Goal: Communication & Community: Share content

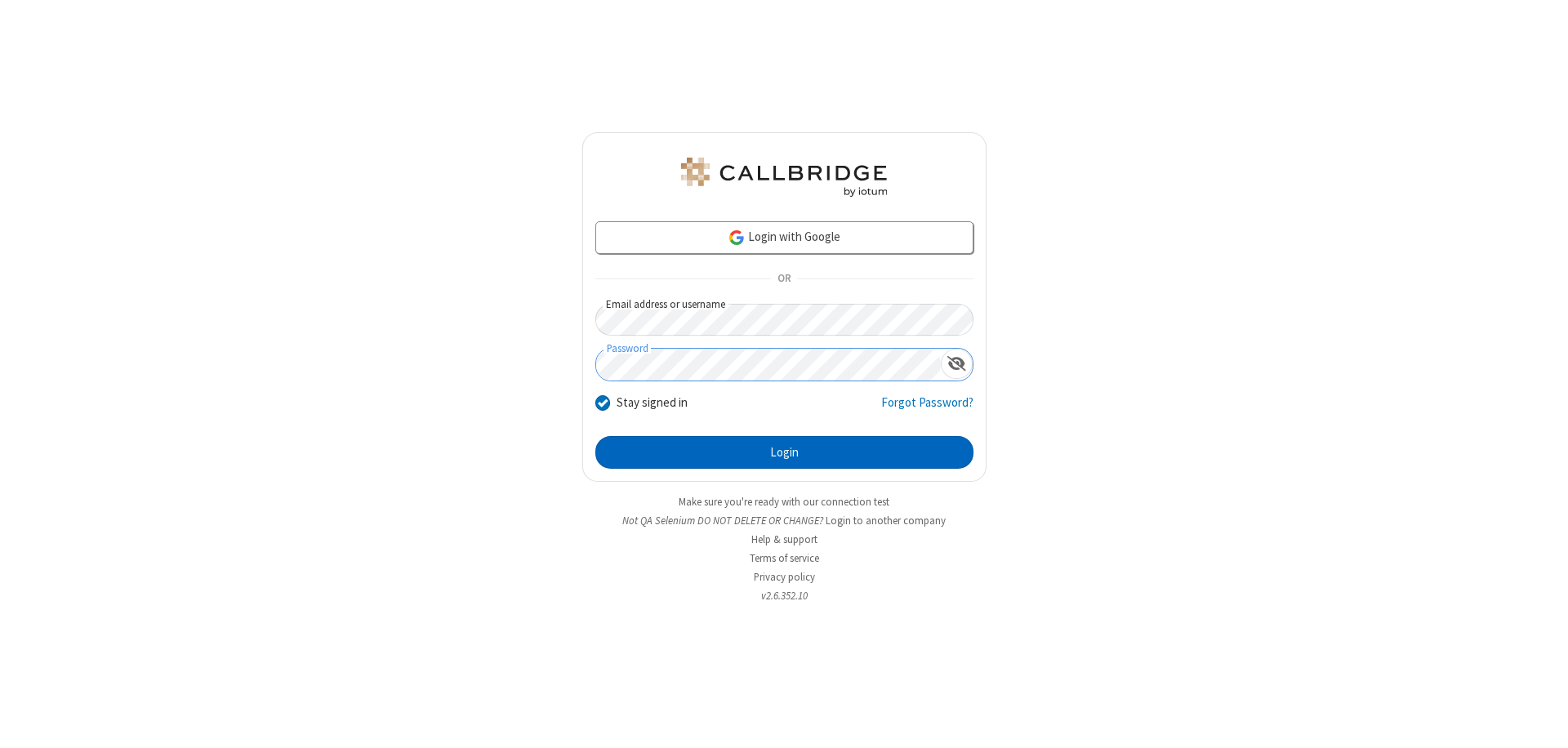
click at [784, 452] on button "Login" at bounding box center [784, 452] width 378 height 33
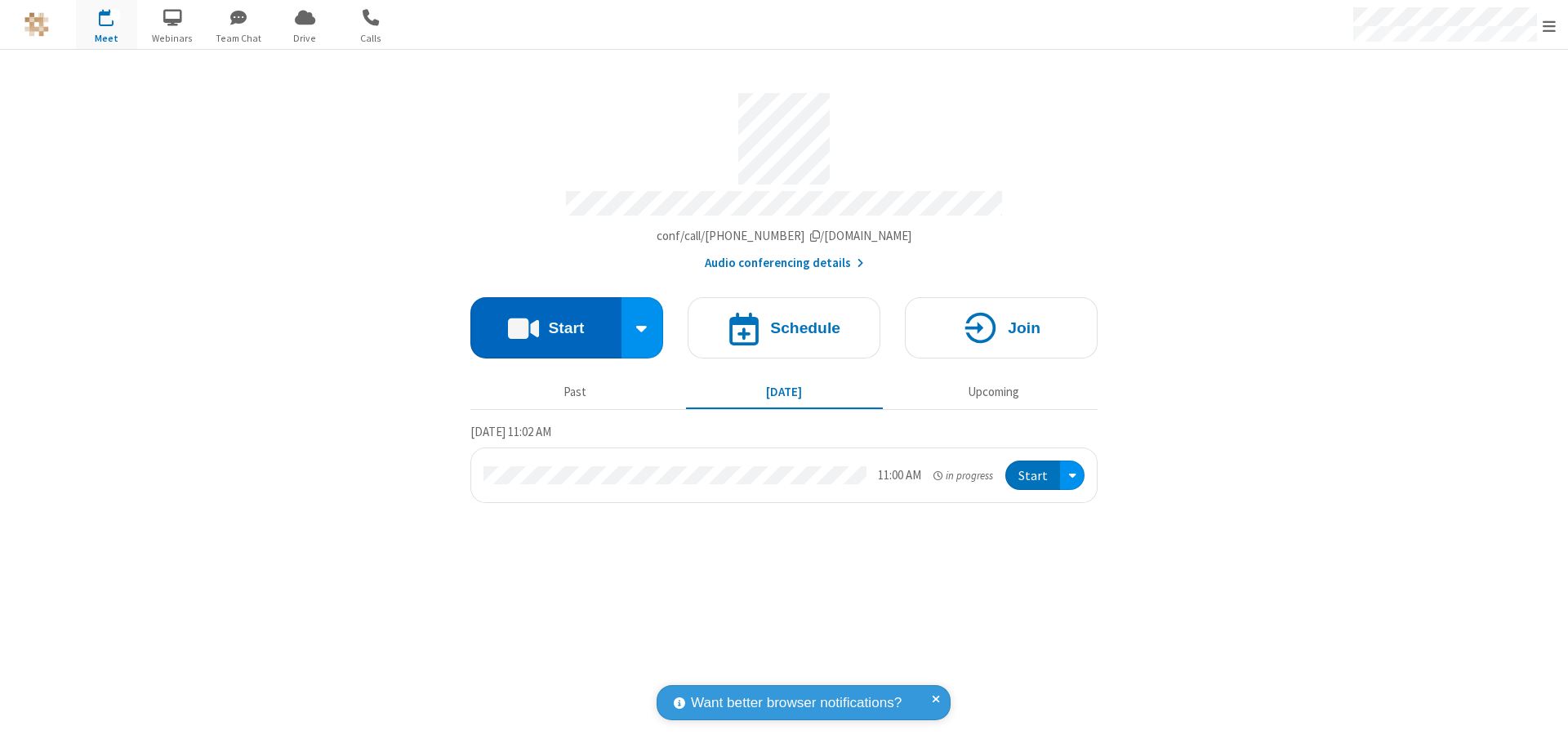
click at [545, 320] on button "Start" at bounding box center [545, 328] width 151 height 61
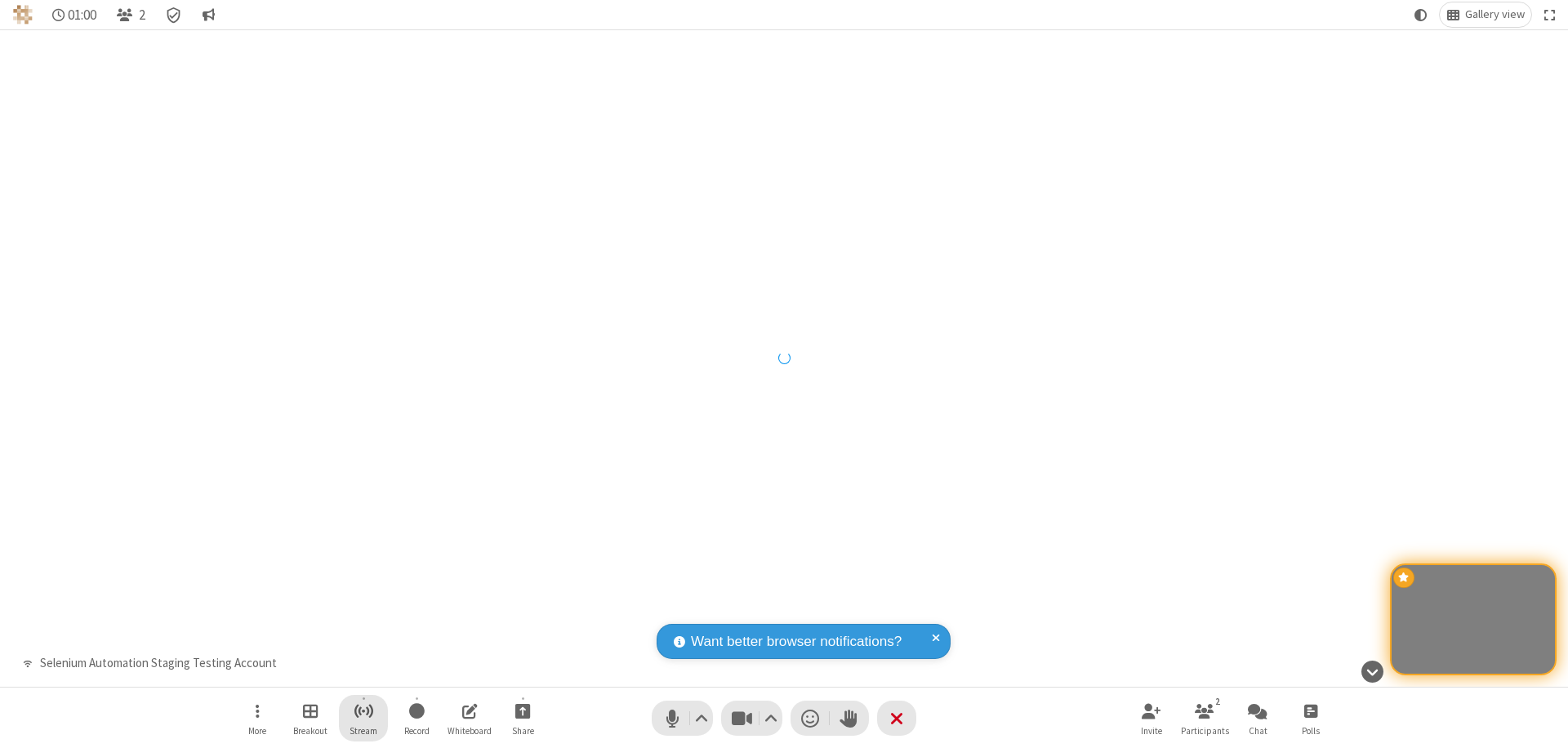
click at [364, 719] on span "Start streaming" at bounding box center [364, 711] width 20 height 20
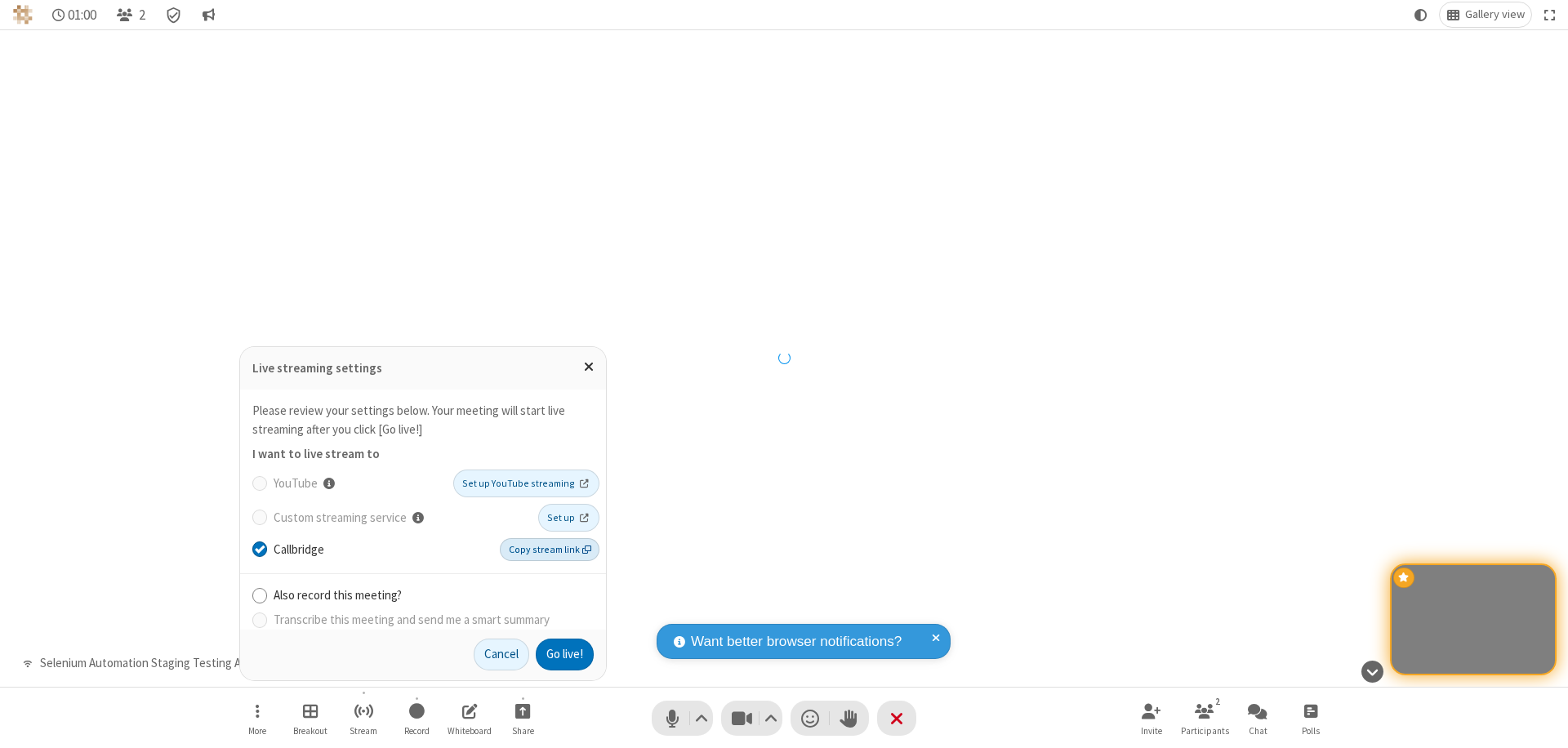
click at [551, 549] on span "Copy stream link" at bounding box center [549, 550] width 83 height 15
click at [563, 655] on button "Go live!" at bounding box center [564, 655] width 58 height 33
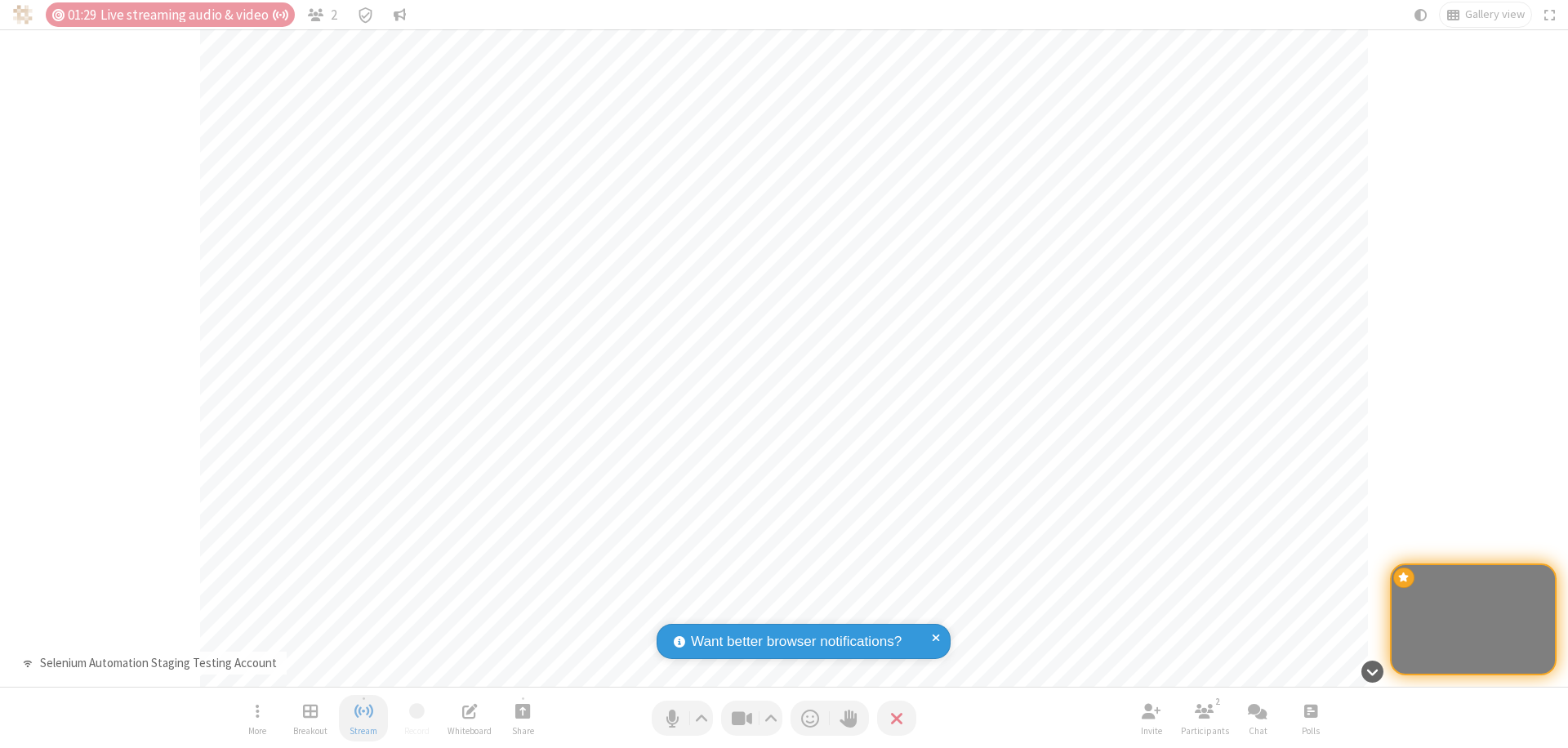
click at [364, 719] on span "Stop streaming" at bounding box center [364, 711] width 20 height 20
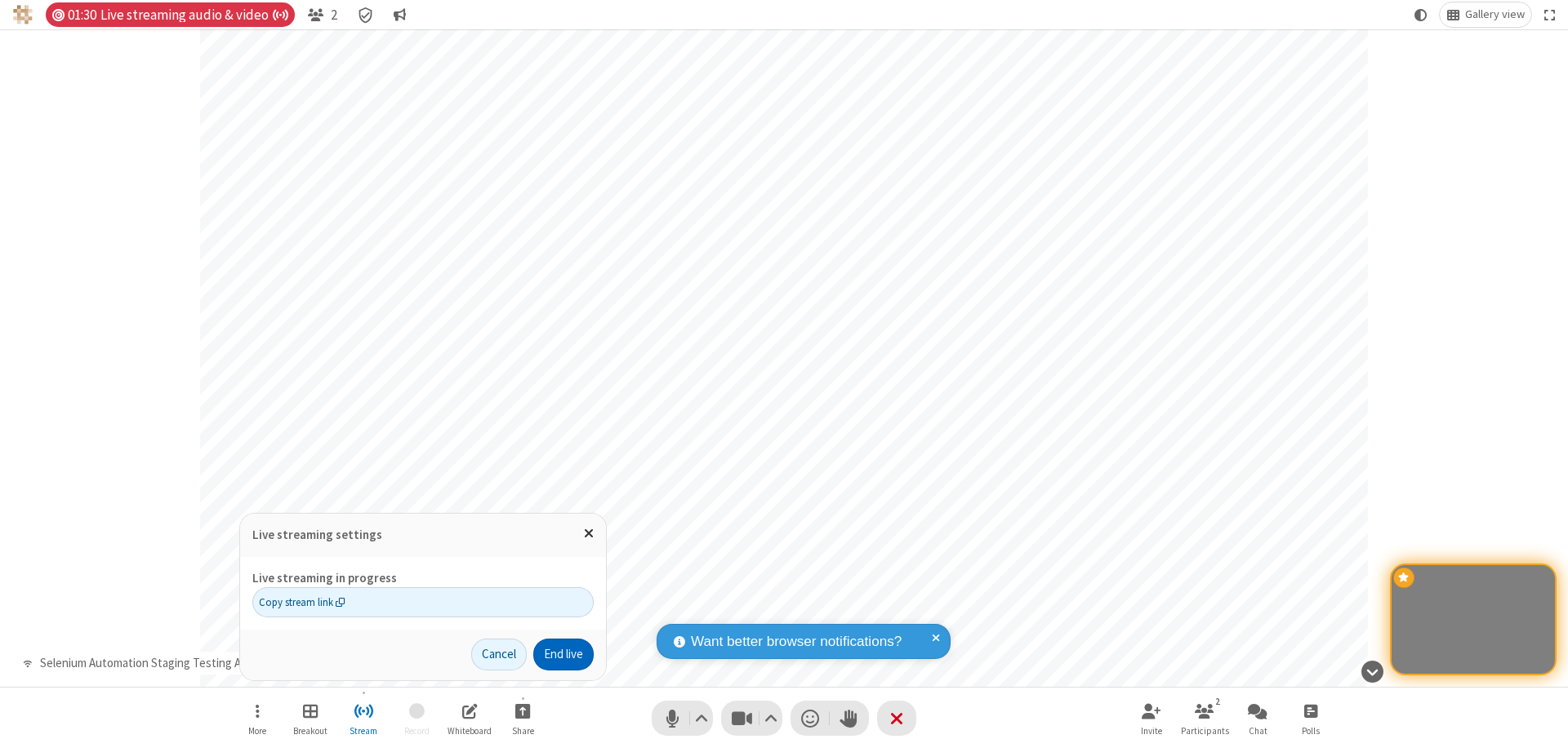
click at [562, 655] on button "End live" at bounding box center [563, 655] width 61 height 33
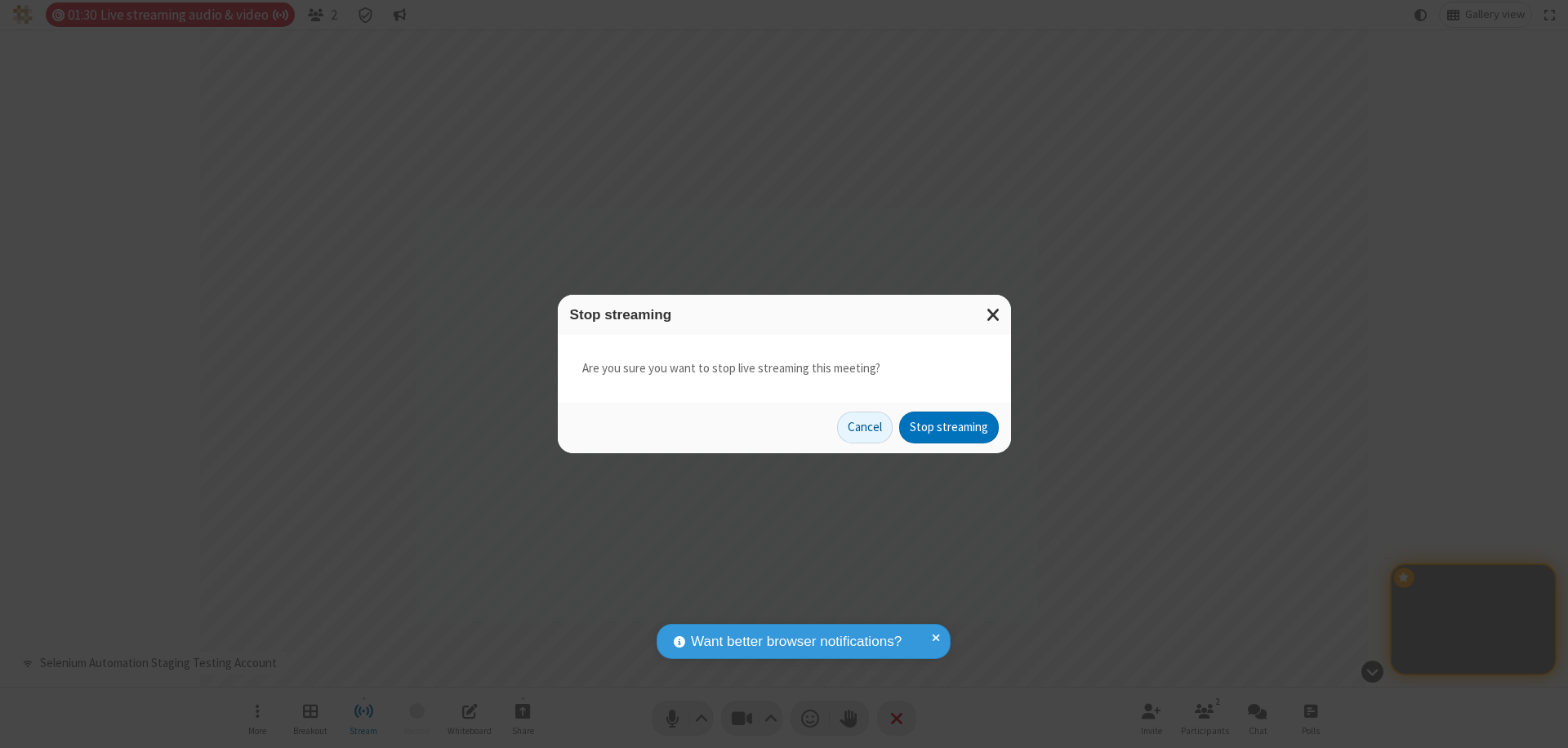
click at [949, 428] on button "Stop streaming" at bounding box center [949, 428] width 100 height 33
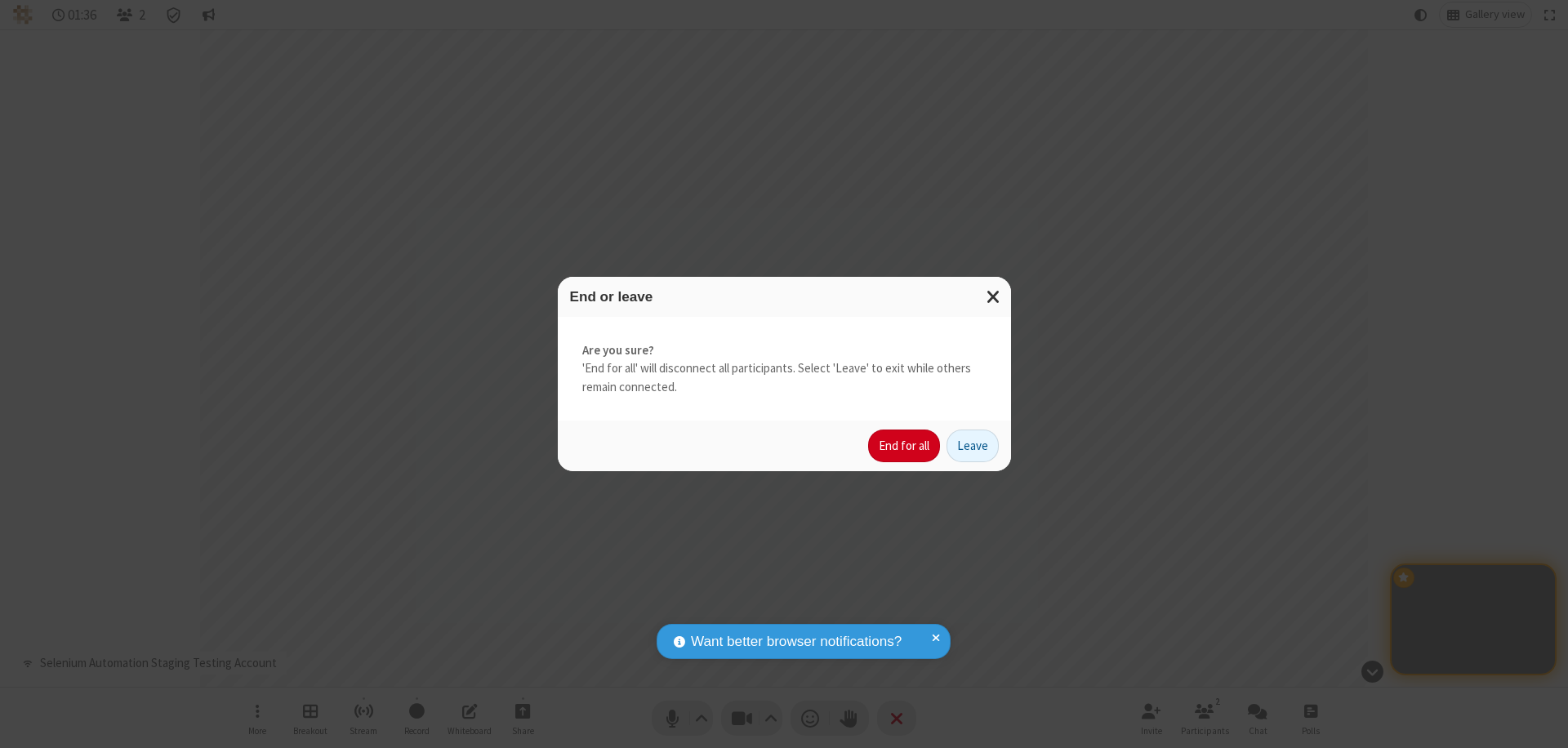
click at [905, 446] on button "End for all" at bounding box center [904, 447] width 72 height 33
